Goal: Communication & Community: Answer question/provide support

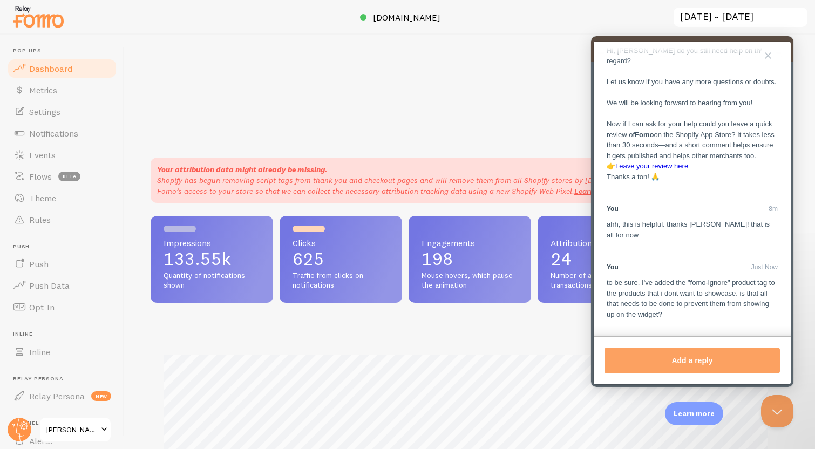
scroll to position [897, 0]
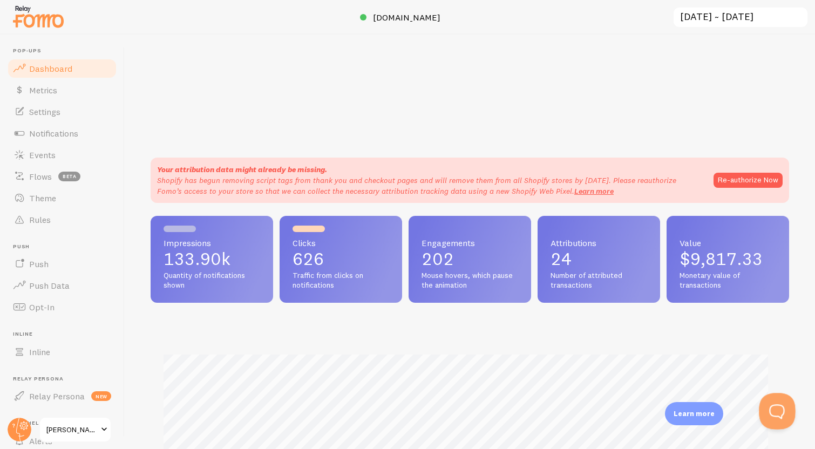
click at [781, 404] on button "Open Beacon popover" at bounding box center [775, 409] width 32 height 32
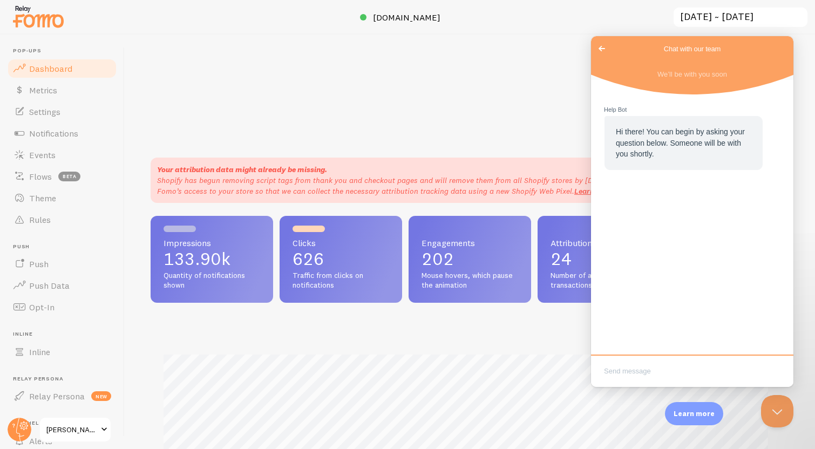
click at [602, 49] on span "Go back" at bounding box center [601, 48] width 13 height 13
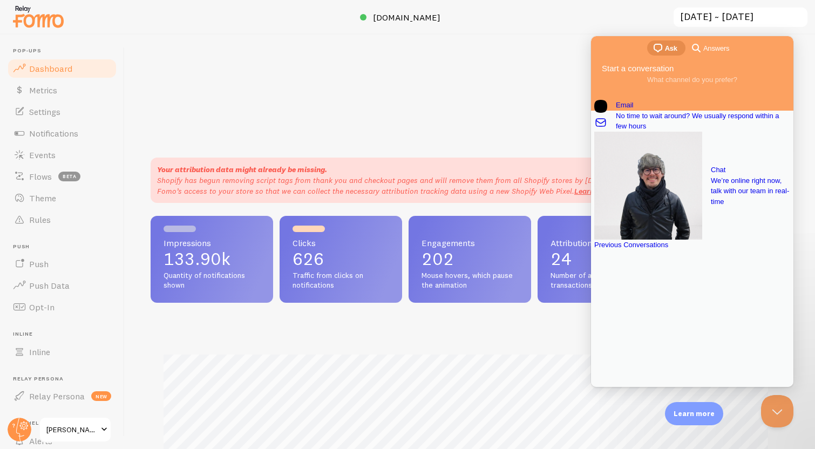
click at [709, 250] on div "Previous Conversations" at bounding box center [692, 245] width 196 height 11
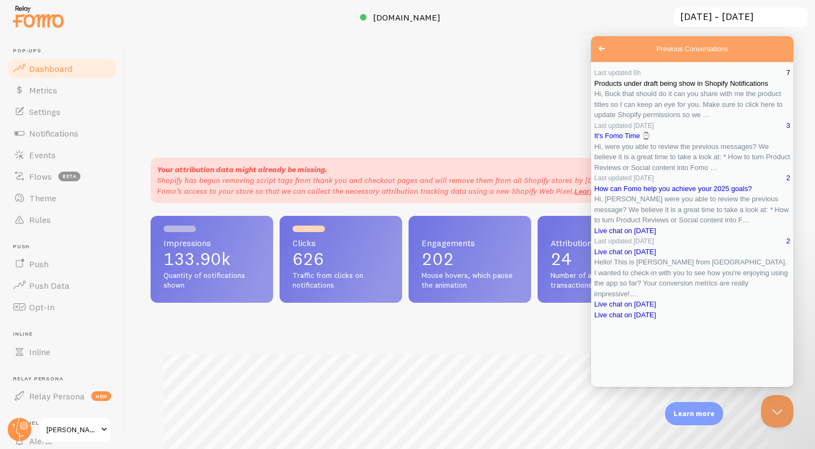
click at [710, 119] on span "Hi, Buck that should do it can you share with me the product titles so I can ke…" at bounding box center [688, 104] width 188 height 29
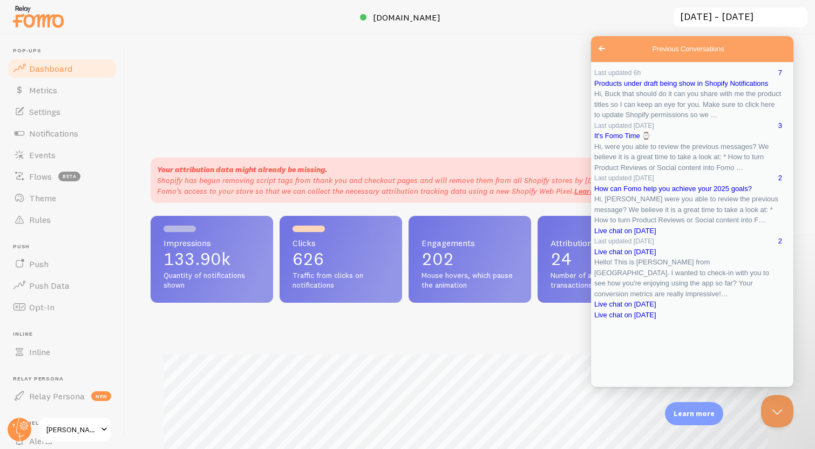
scroll to position [1239, 0]
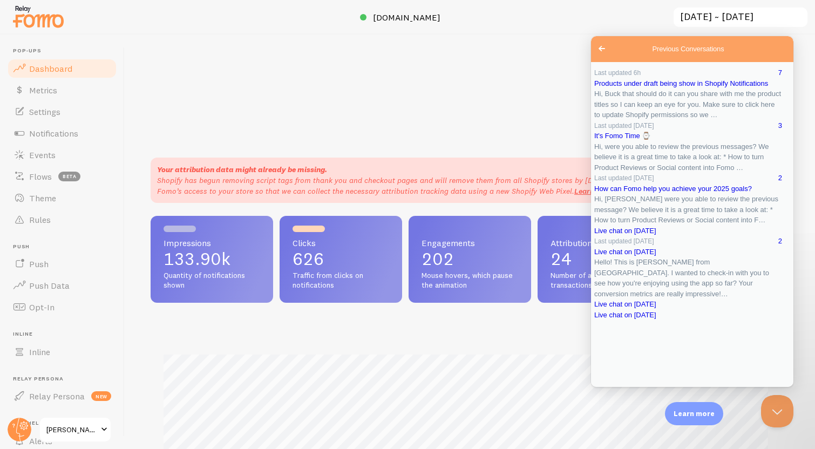
type textarea "Thanks [PERSON_NAME]. Here is an example product page of something we'd like hi…"
